Goal: Transaction & Acquisition: Purchase product/service

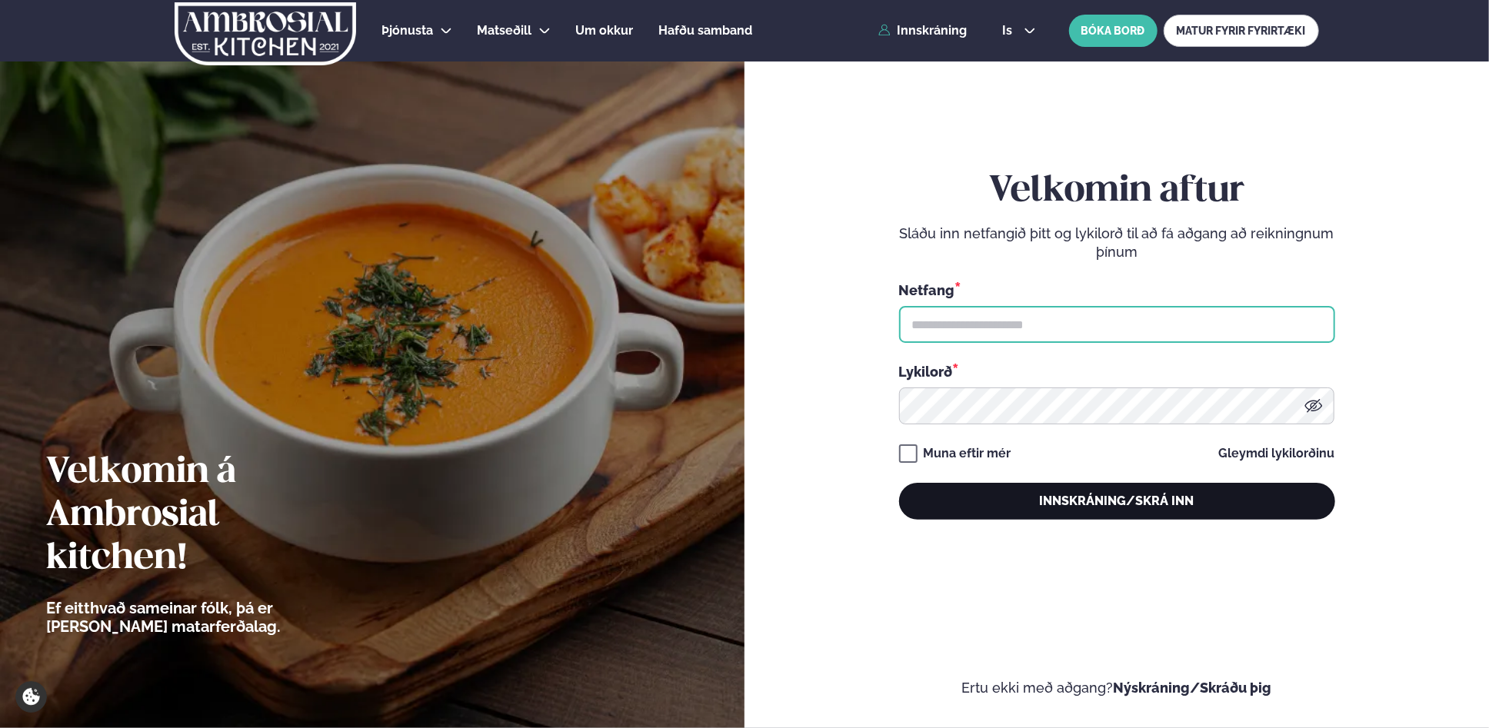
type input "**********"
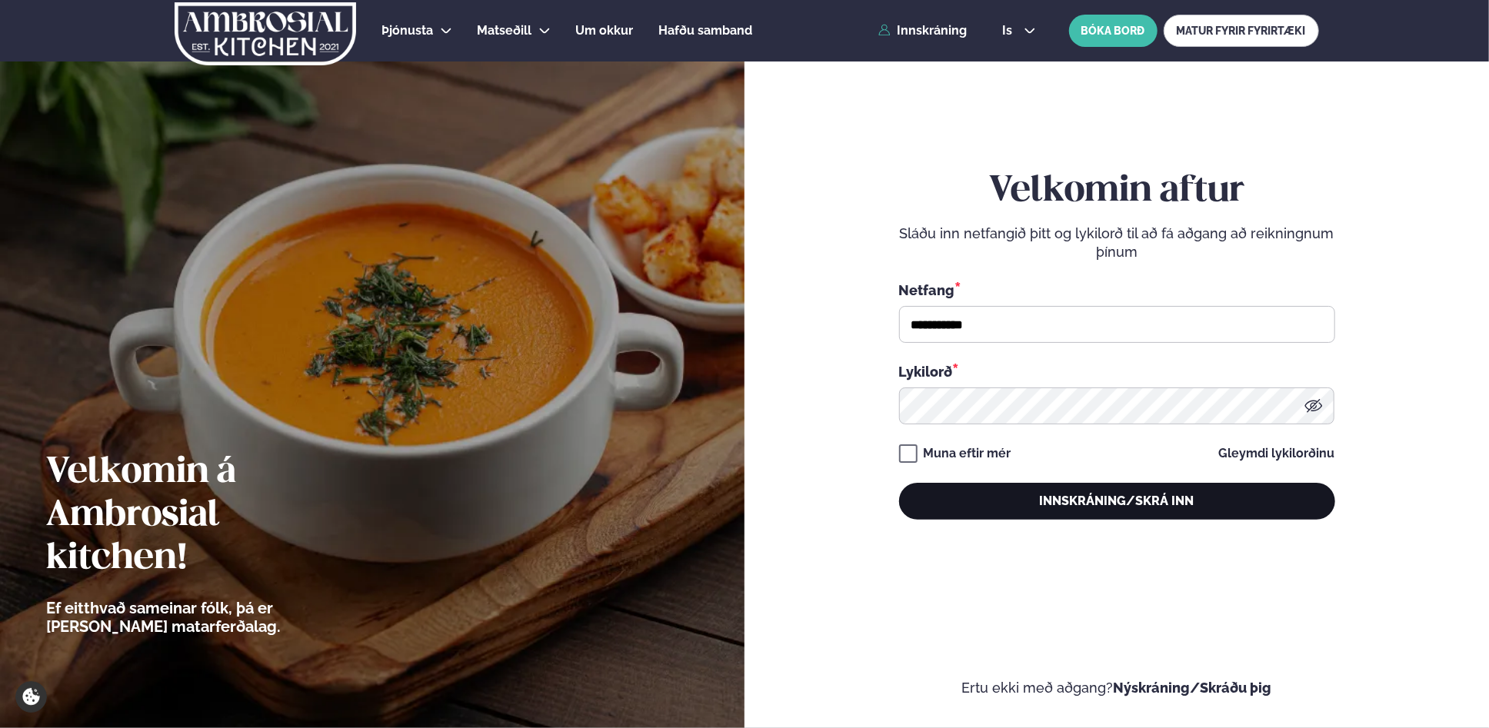
click at [1136, 512] on button "Innskráning/Skrá inn" at bounding box center [1117, 501] width 436 height 37
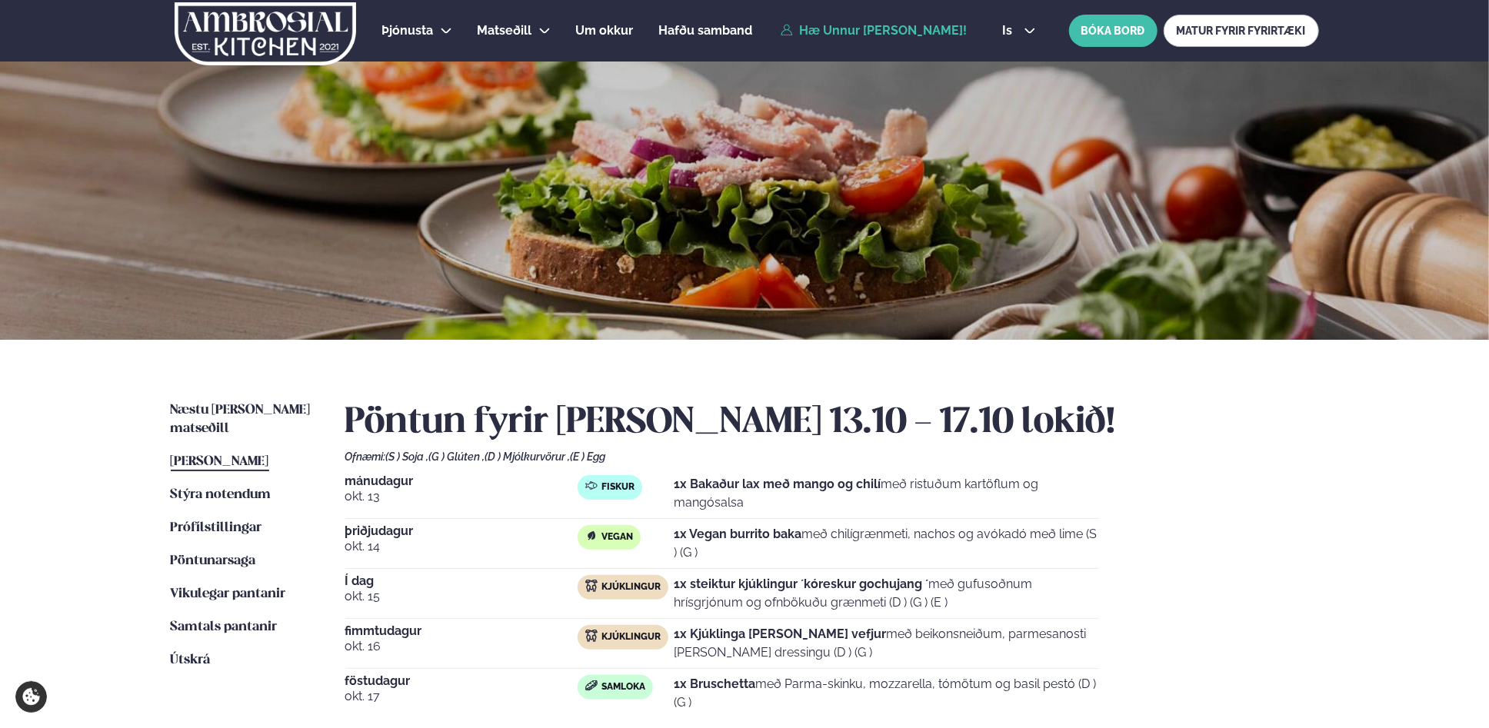
scroll to position [199, 0]
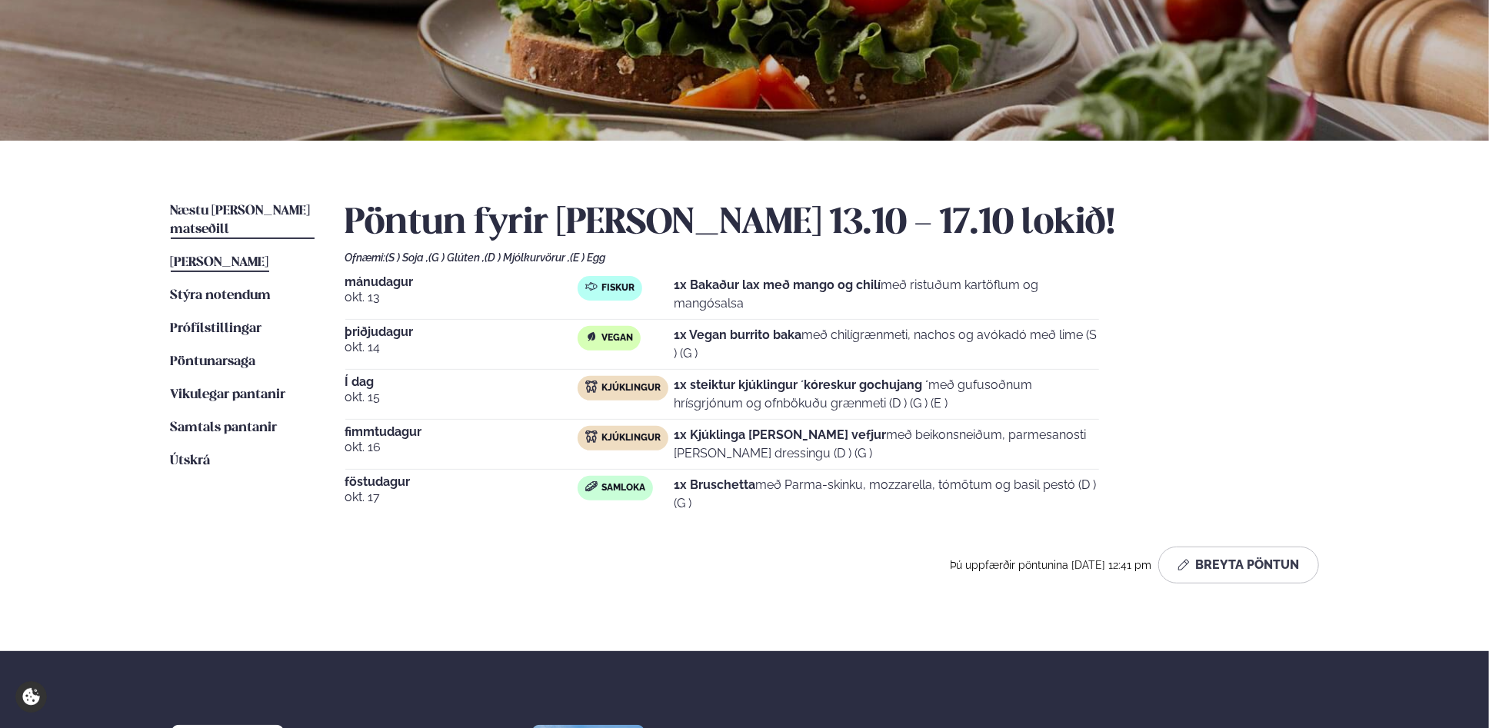
click at [242, 211] on span "Næstu [PERSON_NAME] matseðill" at bounding box center [241, 221] width 140 height 32
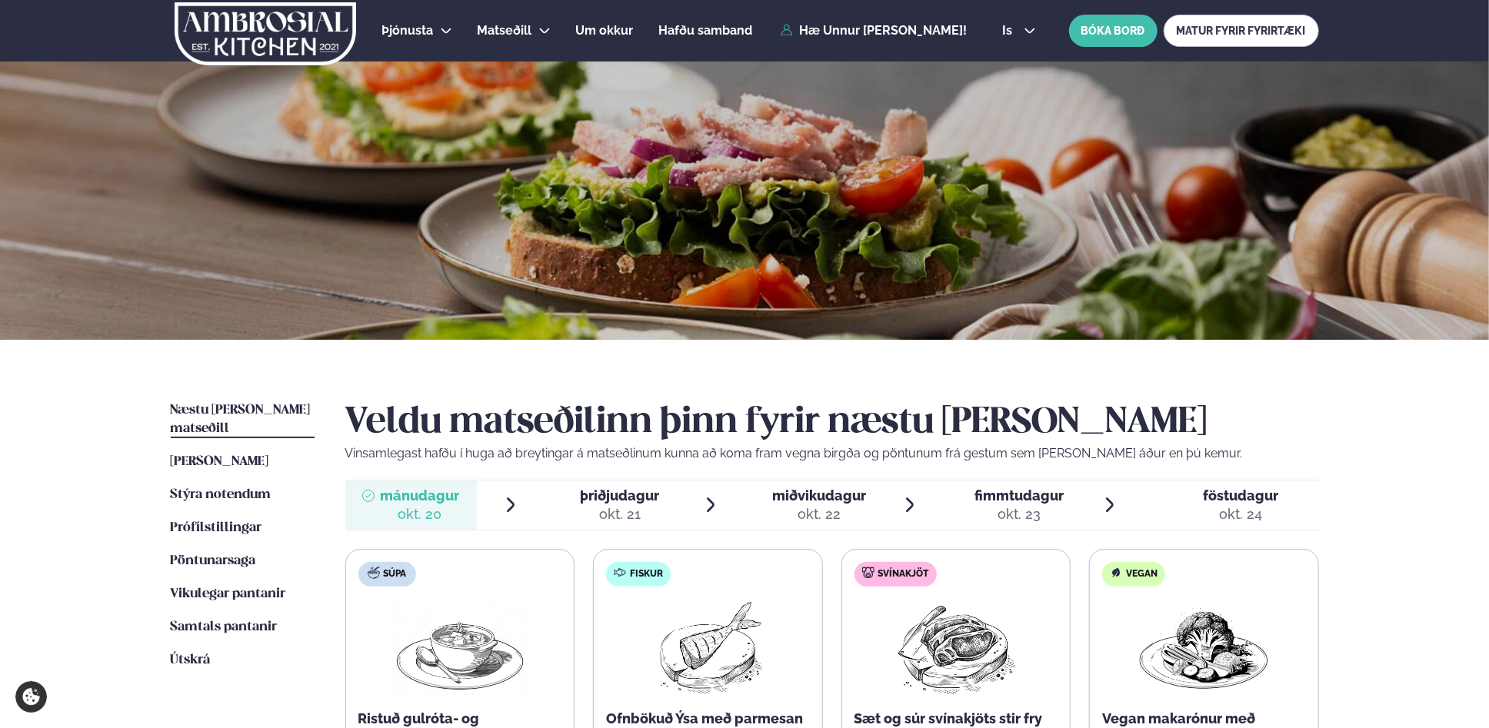
scroll to position [398, 0]
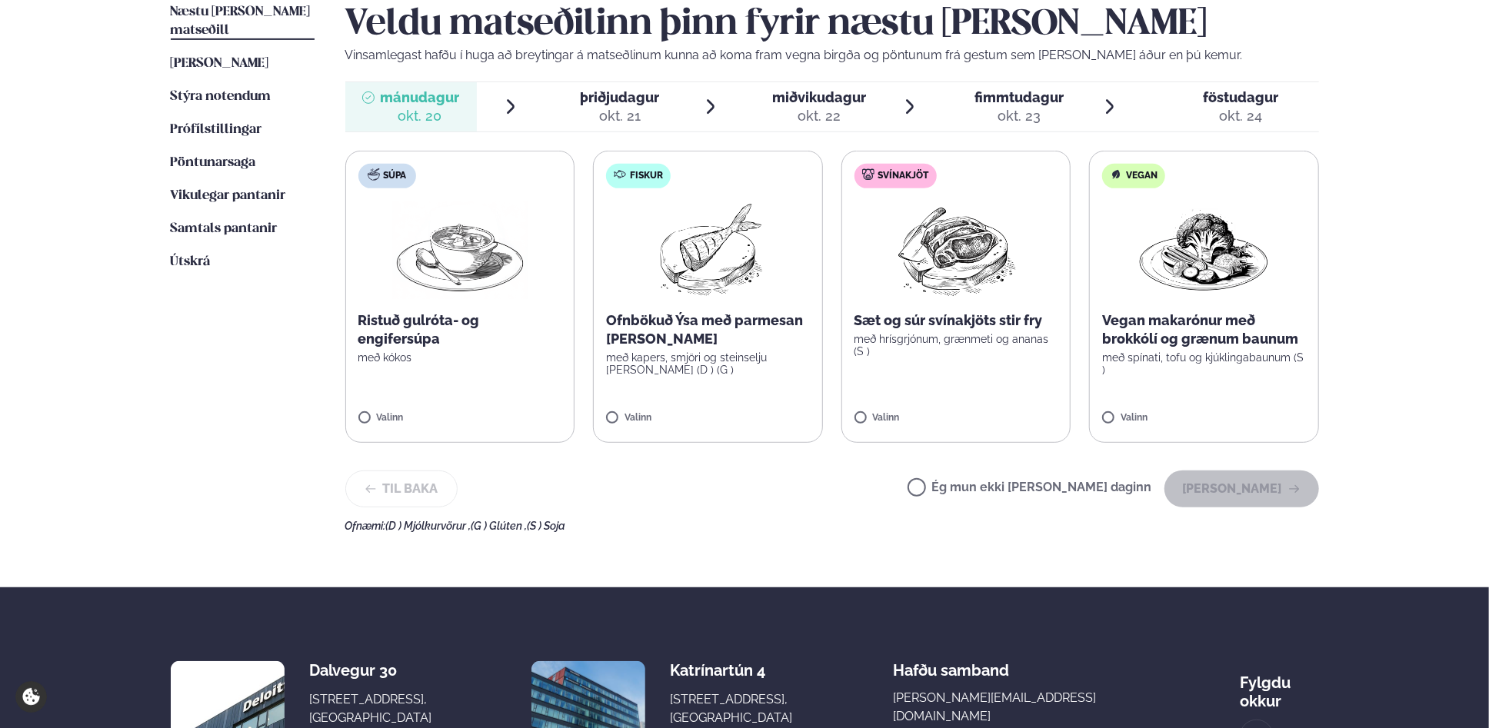
click at [735, 382] on label "Fiskur Ofnbökuð Ýsa með parmesan [PERSON_NAME] með kapers, smjöri og steinselju…" at bounding box center [708, 297] width 230 height 292
click at [1238, 495] on button "[PERSON_NAME]" at bounding box center [1242, 489] width 155 height 37
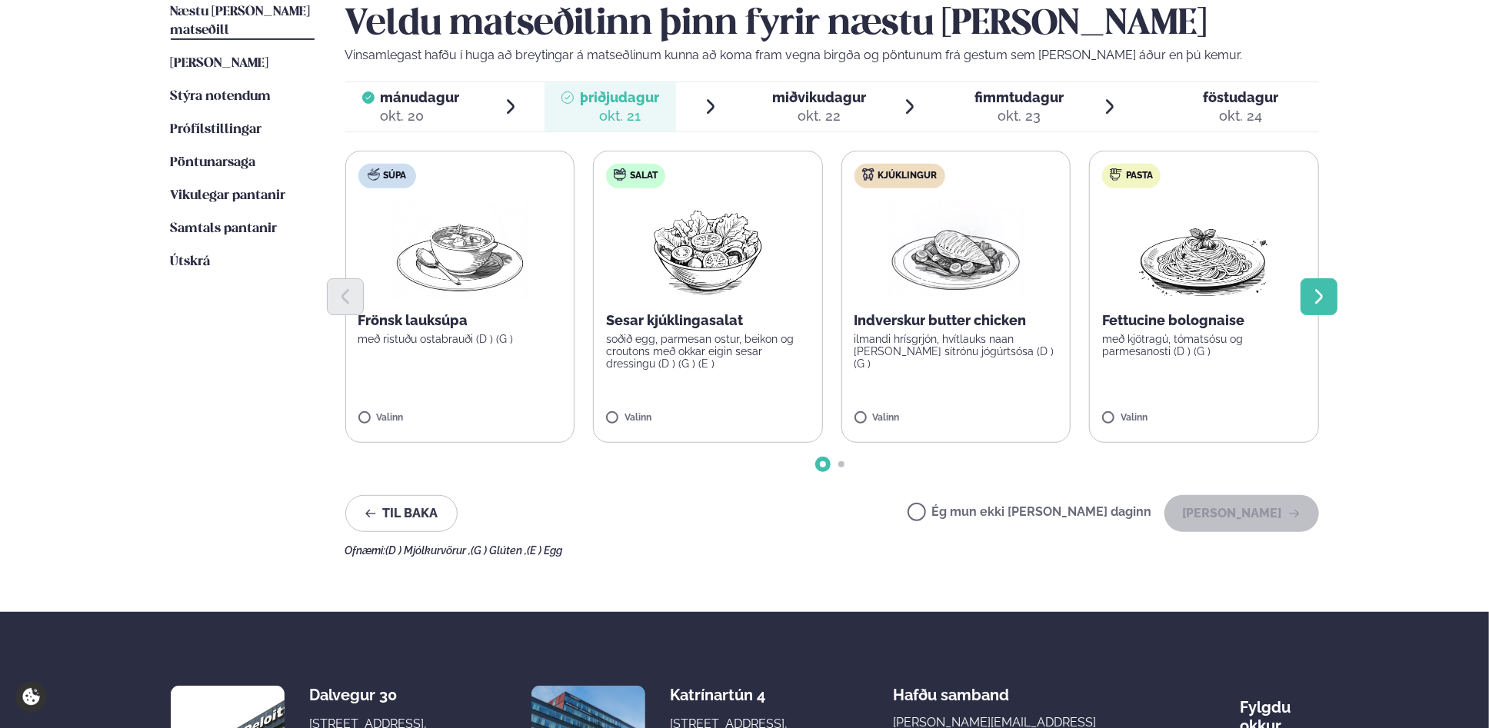
click at [1315, 303] on icon "Next slide" at bounding box center [1319, 296] width 8 height 15
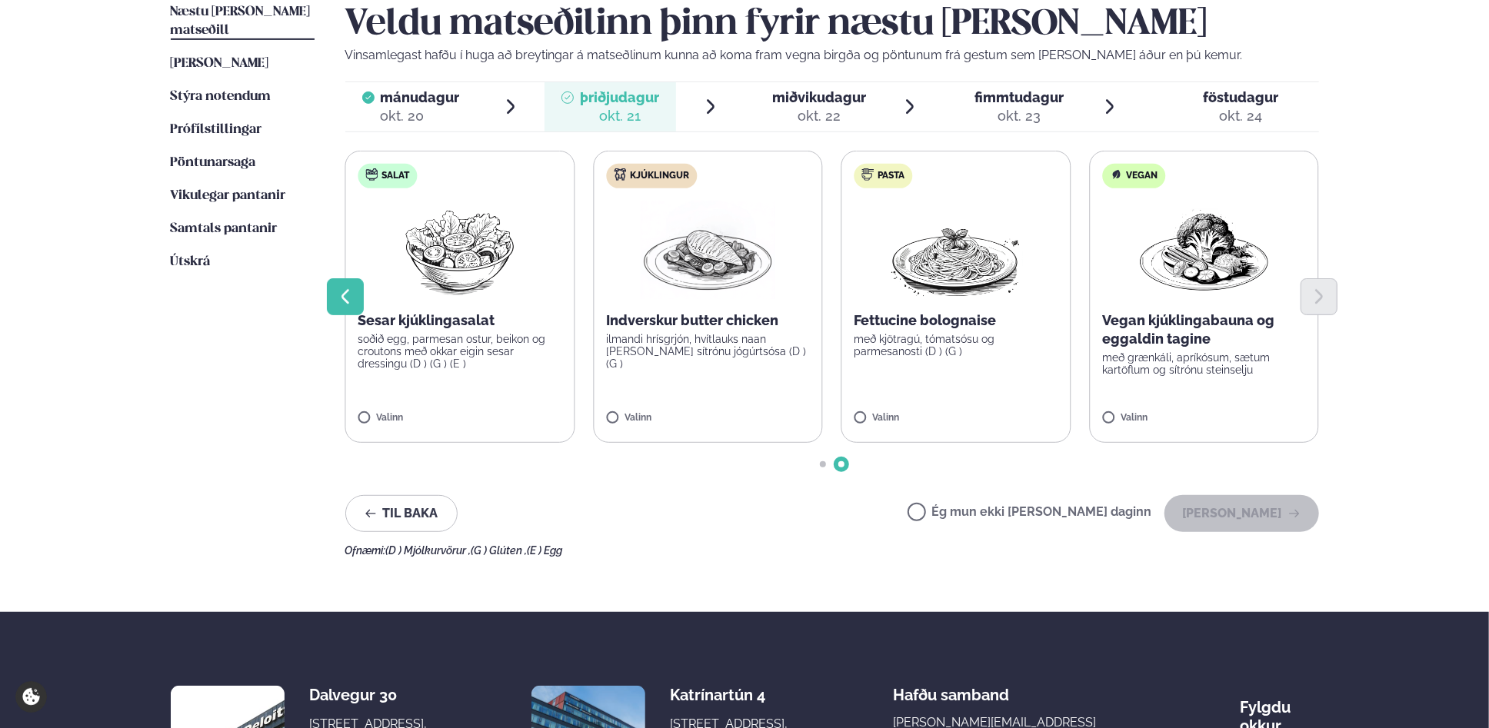
click at [340, 298] on icon "Previous slide" at bounding box center [345, 297] width 18 height 18
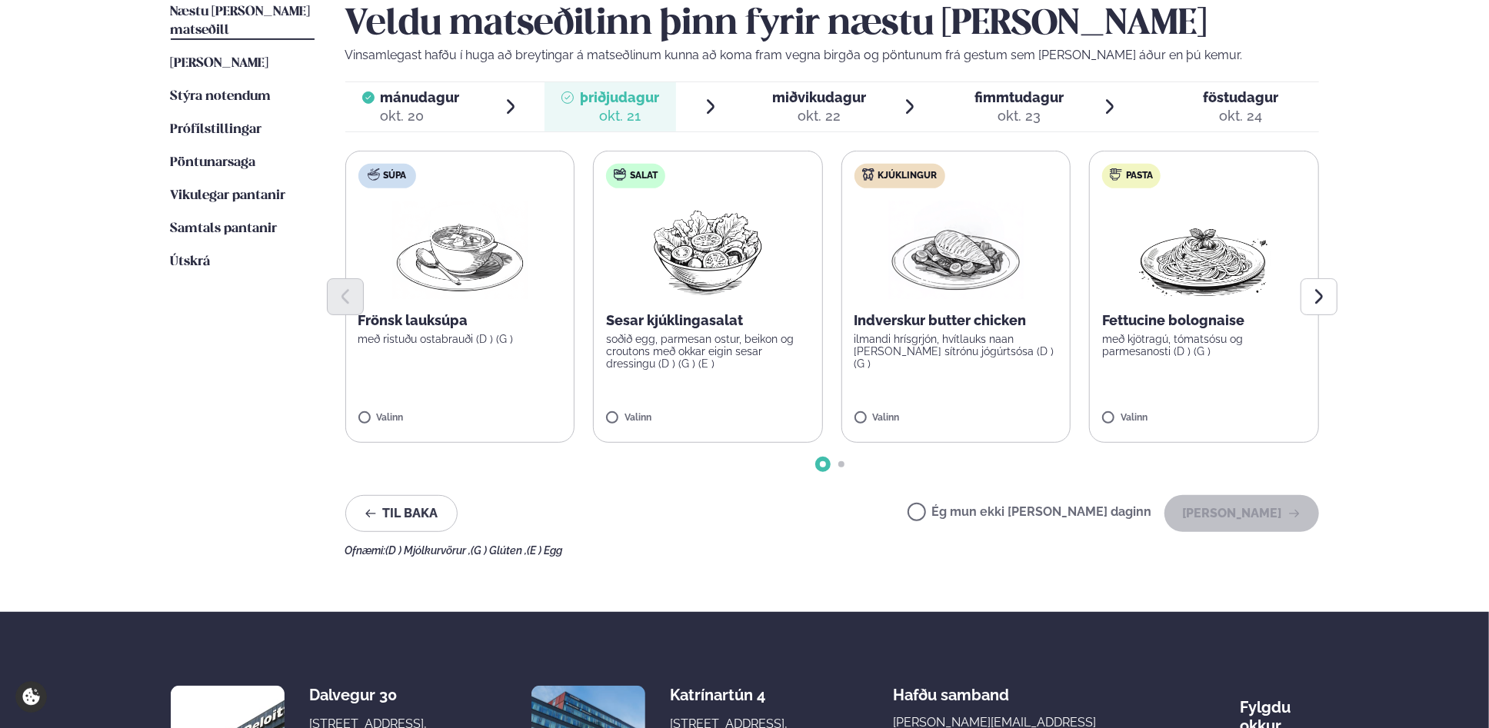
click at [842, 102] on span "miðvikudagur" at bounding box center [819, 97] width 94 height 16
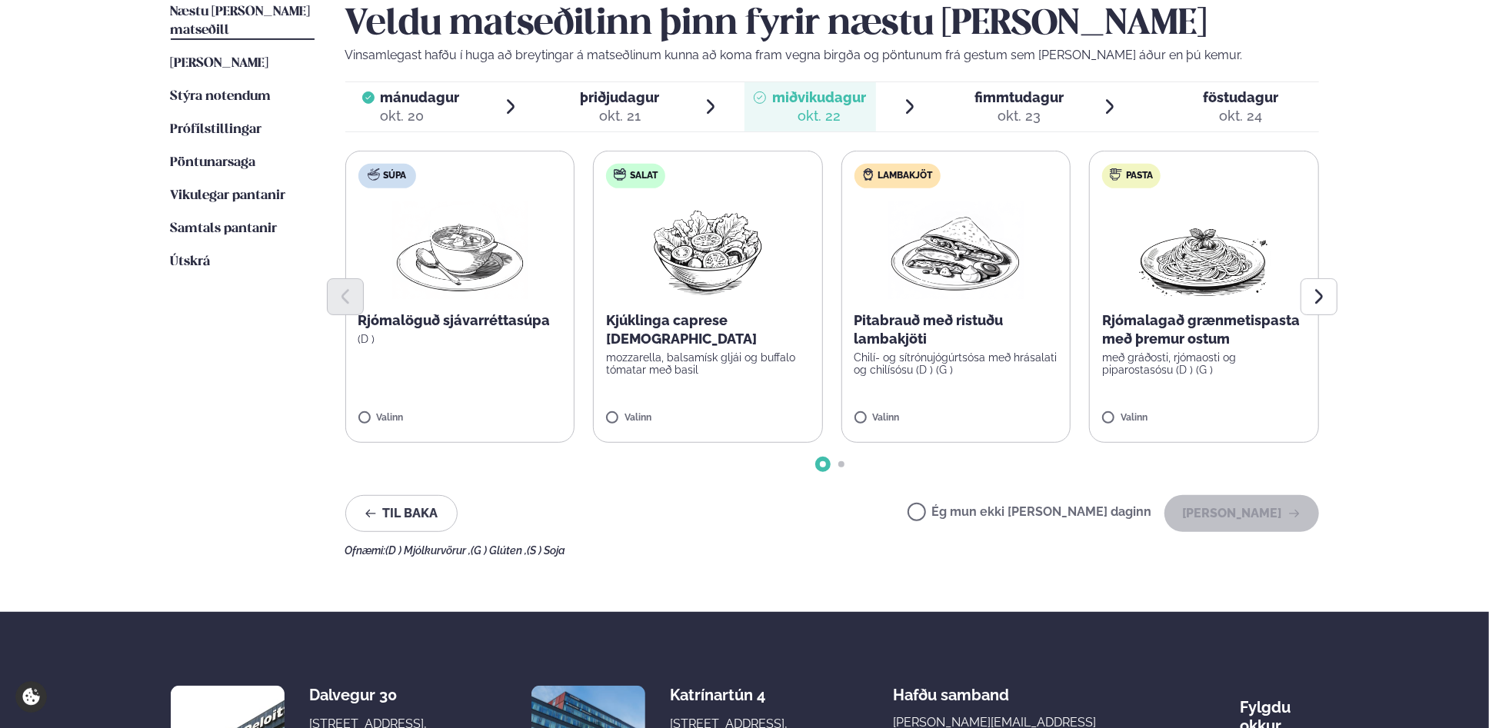
click at [1036, 108] on div "okt. 23" at bounding box center [1019, 116] width 89 height 18
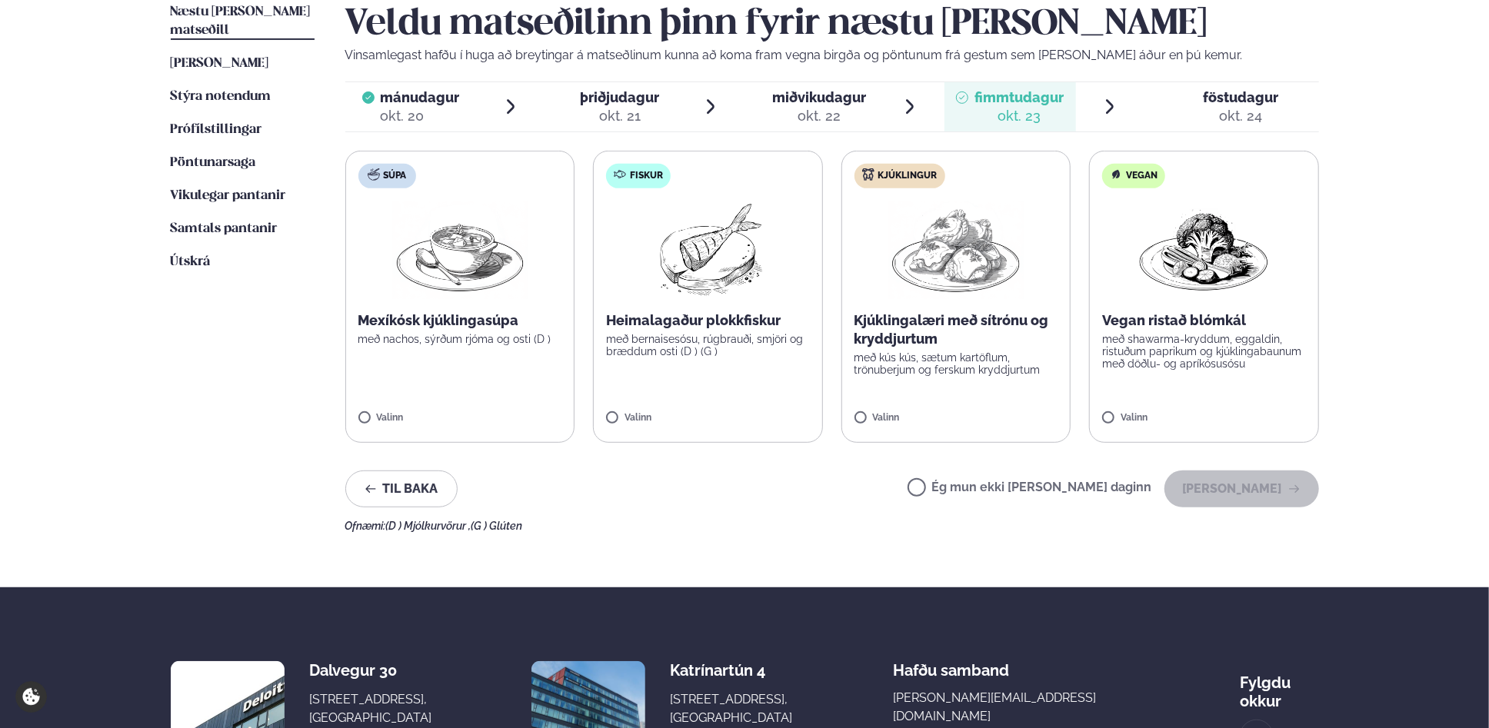
click at [361, 412] on label "Súpa Mexíkósk kjúklingasúpa með nachos, sýrðum rjóma og osti (D ) Valinn" at bounding box center [460, 297] width 230 height 292
click at [1220, 498] on button "[PERSON_NAME]" at bounding box center [1242, 489] width 155 height 37
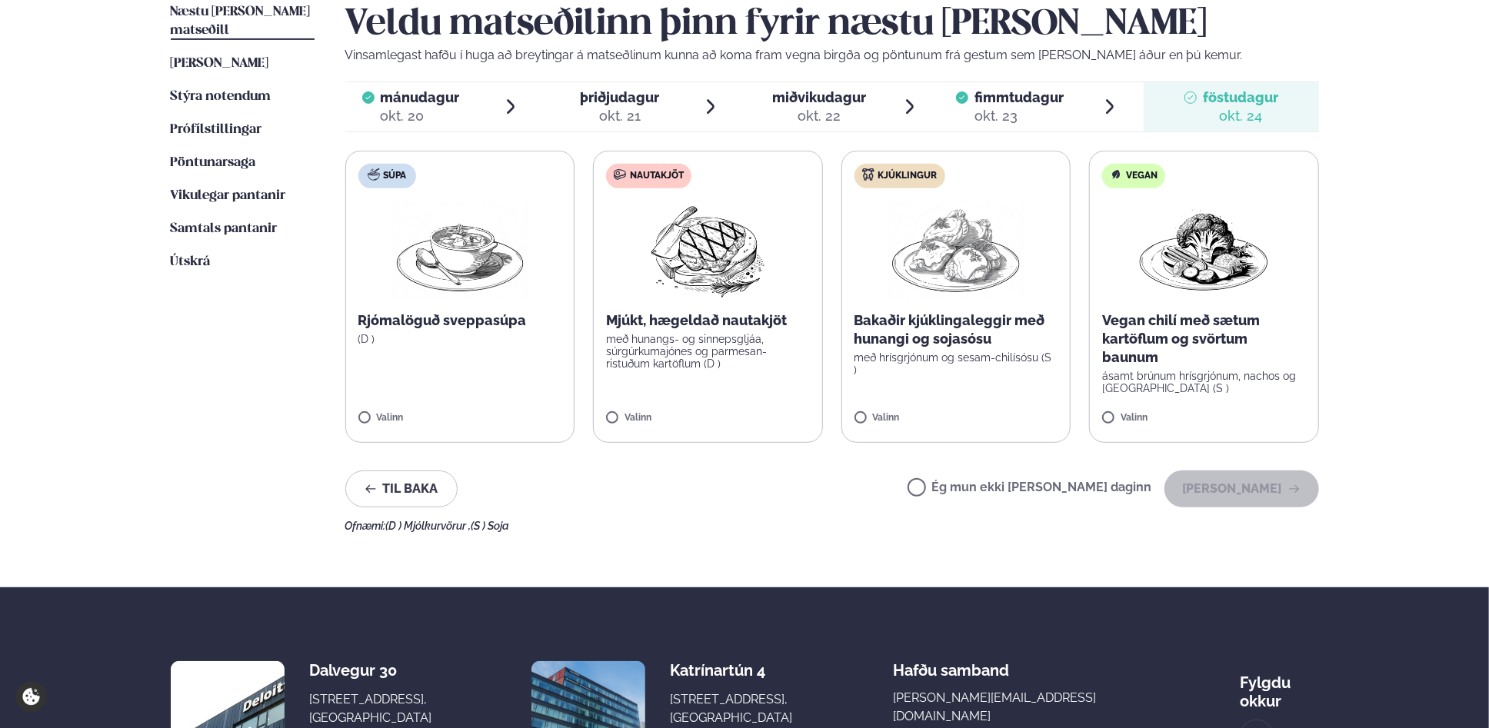
click at [642, 107] on div "okt. 21" at bounding box center [619, 116] width 79 height 18
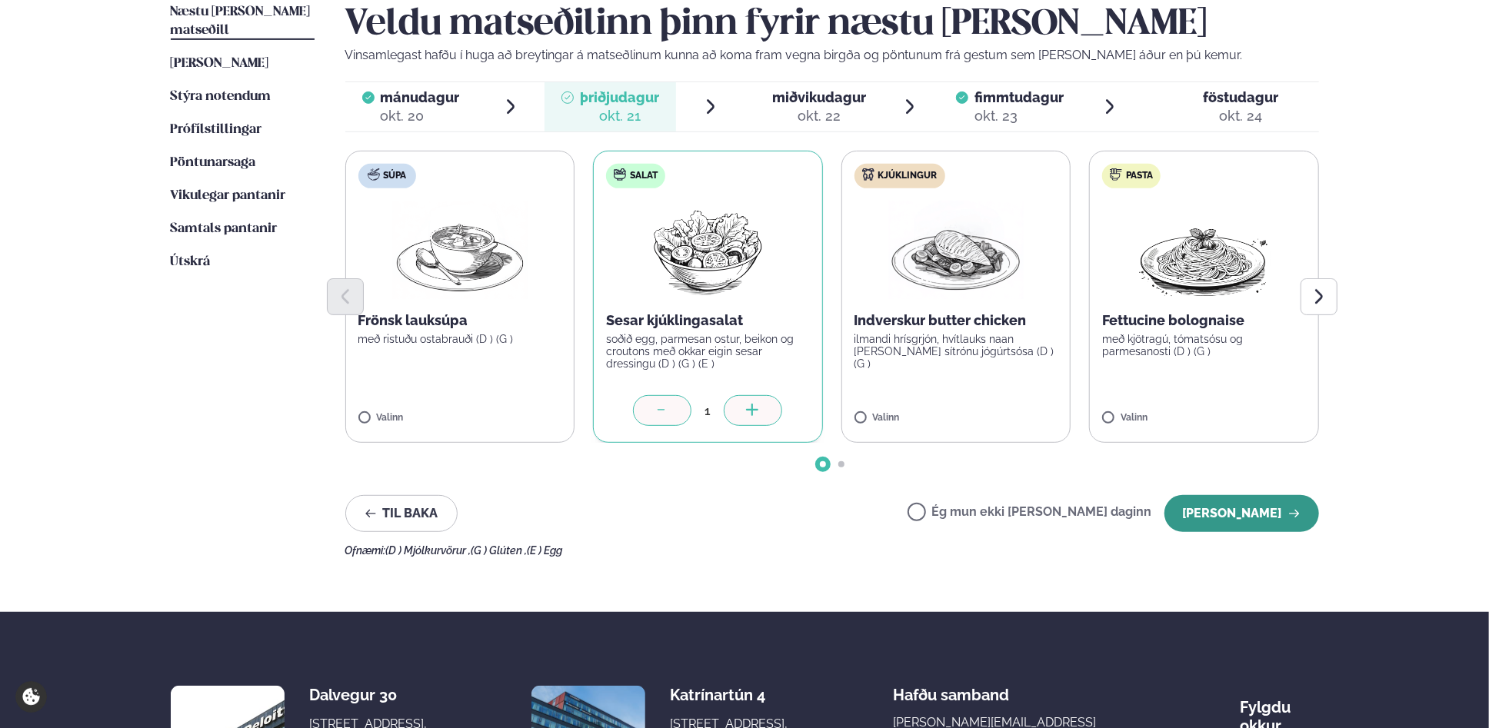
click at [1288, 525] on button "[PERSON_NAME]" at bounding box center [1242, 513] width 155 height 37
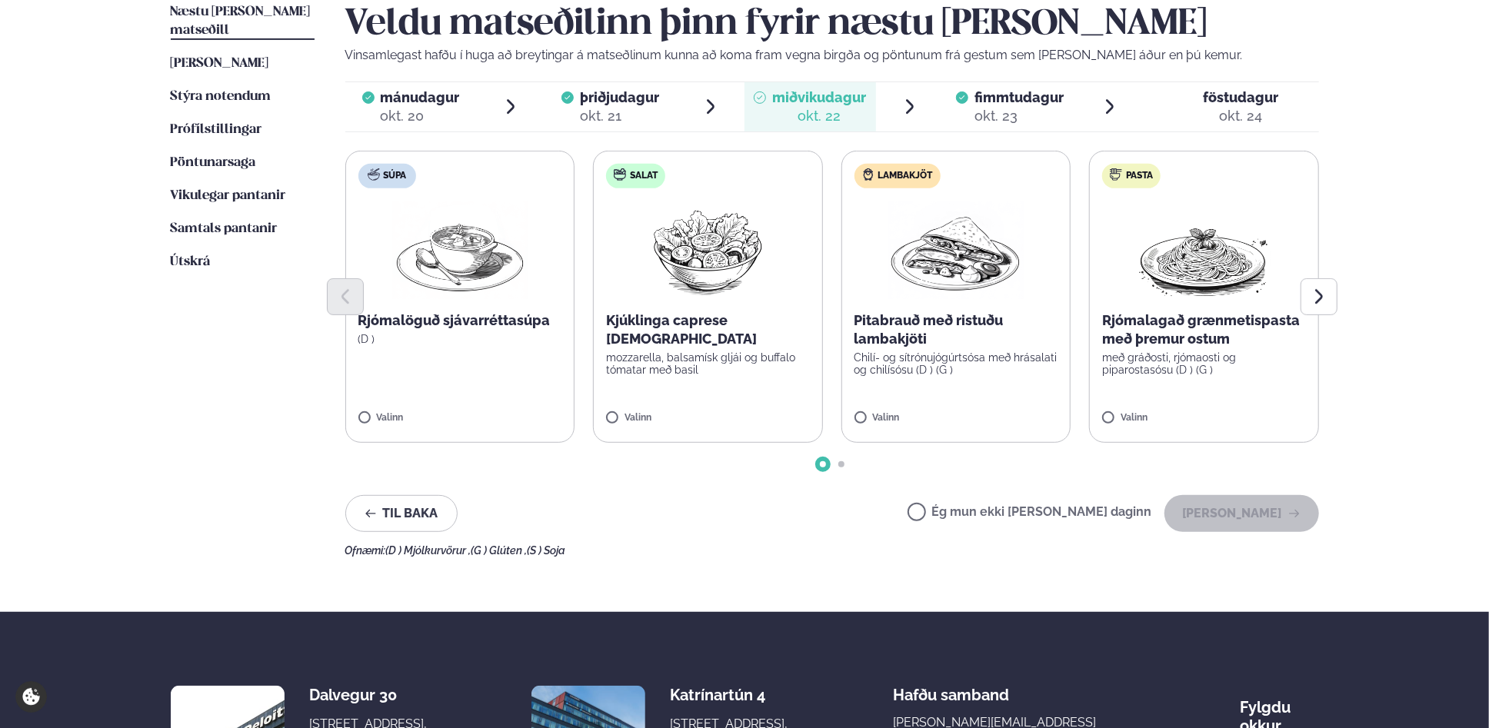
click at [675, 367] on label "Salat Kjúklinga caprese salat mozzarella, balsamísk gljái og buffalo tómatar me…" at bounding box center [708, 297] width 230 height 292
click at [1247, 512] on button "[PERSON_NAME]" at bounding box center [1242, 513] width 155 height 37
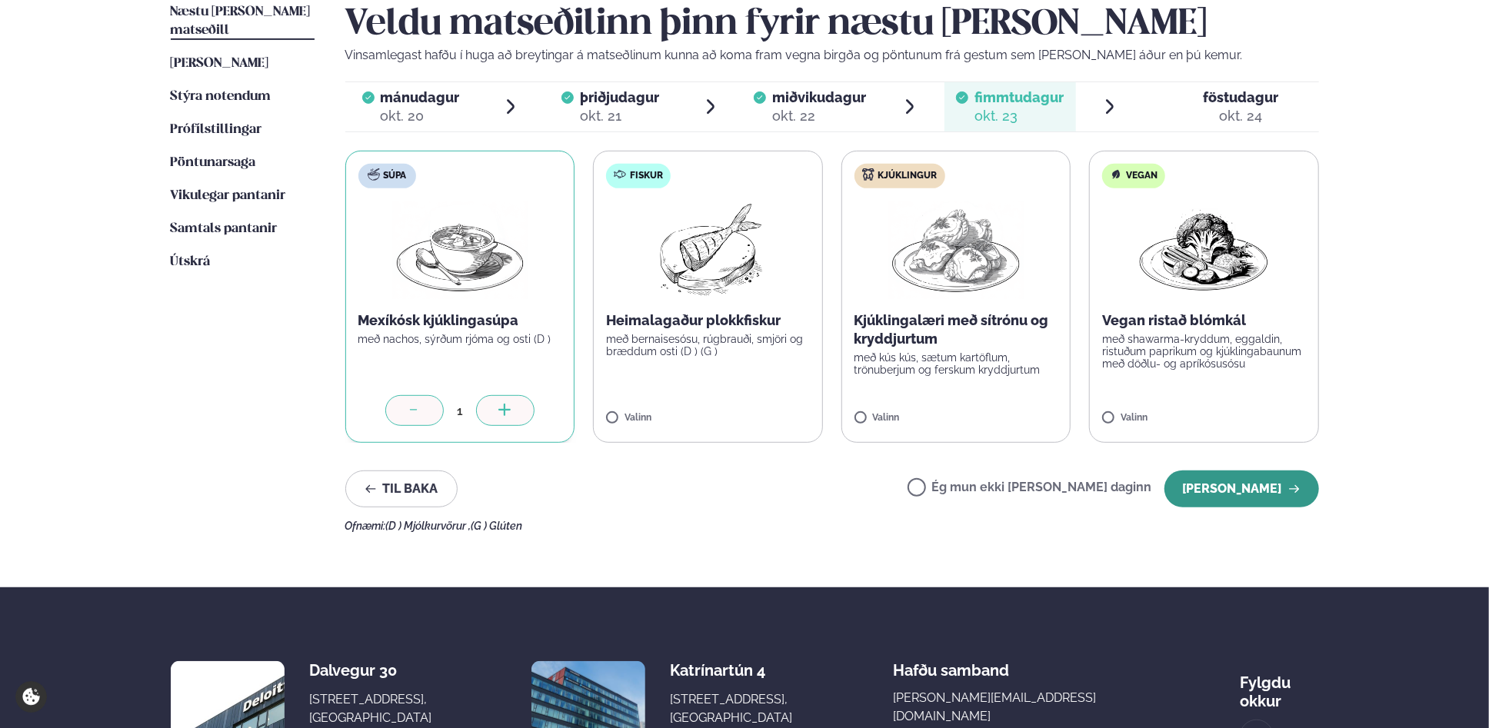
click at [1269, 498] on button "[PERSON_NAME]" at bounding box center [1242, 489] width 155 height 37
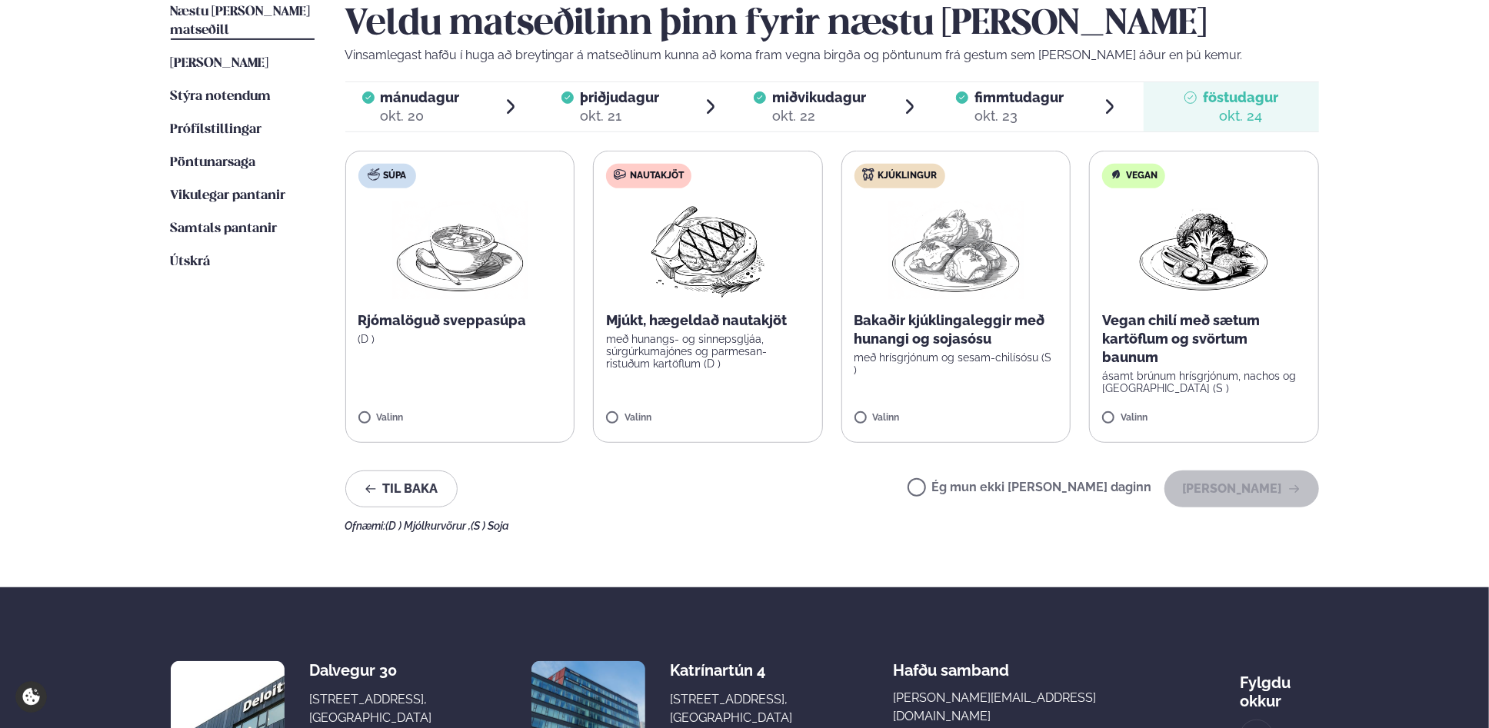
click at [744, 365] on p "með hunangs- og sinnepsgljáa, súrgúrkumajónes og parmesan-ristuðum kartöflum (D…" at bounding box center [708, 351] width 204 height 37
click at [1247, 489] on button "[PERSON_NAME]" at bounding box center [1242, 489] width 155 height 37
